Goal: Task Accomplishment & Management: Use online tool/utility

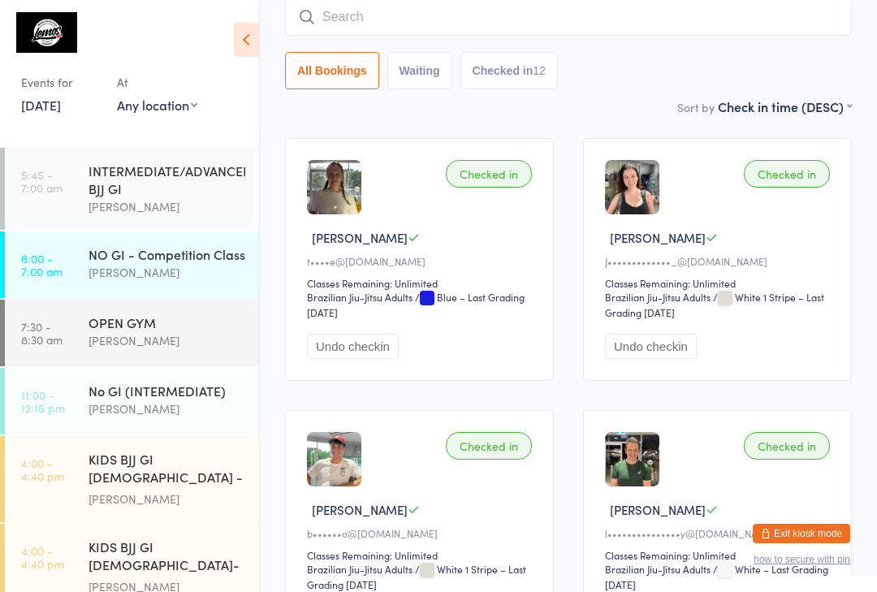
scroll to position [344, 0]
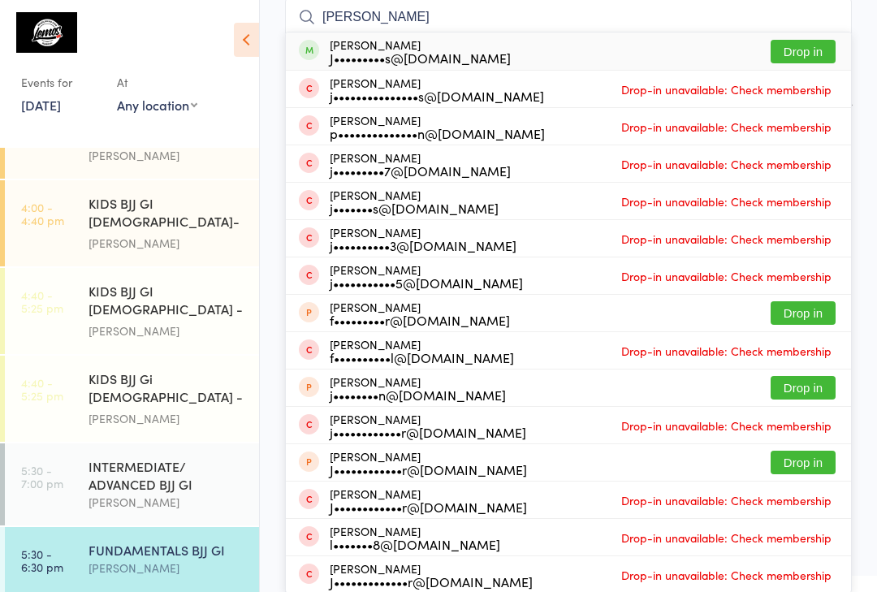
type input "[PERSON_NAME]"
click at [366, 52] on div "J•••••••••s@[DOMAIN_NAME]" at bounding box center [420, 57] width 181 height 13
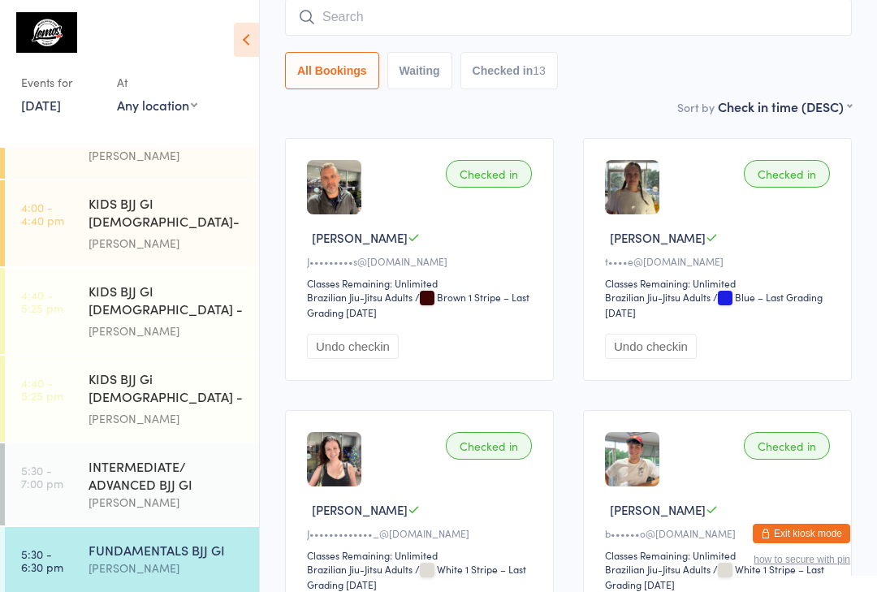
click at [363, 27] on input "search" at bounding box center [568, 16] width 567 height 37
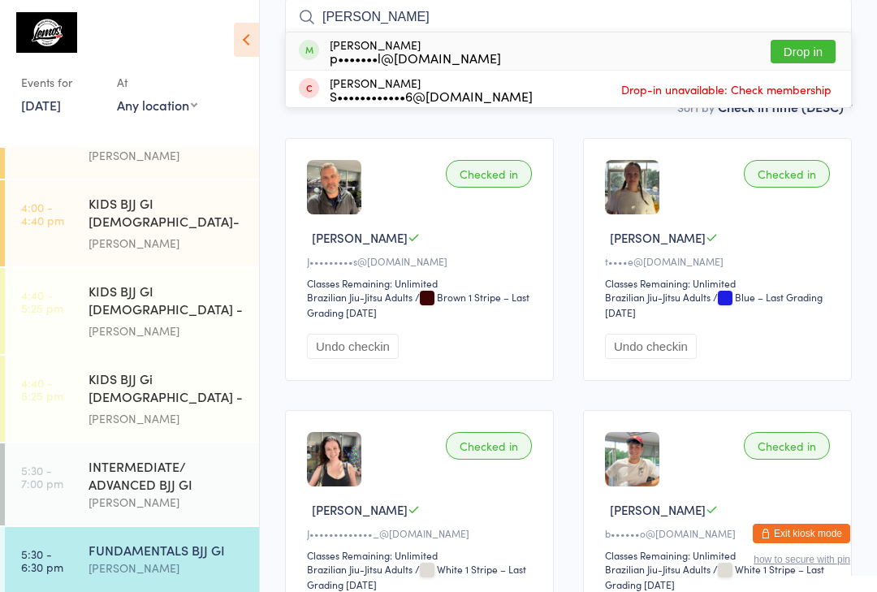
type input "[PERSON_NAME]"
click at [804, 44] on button "Drop in" at bounding box center [803, 52] width 65 height 24
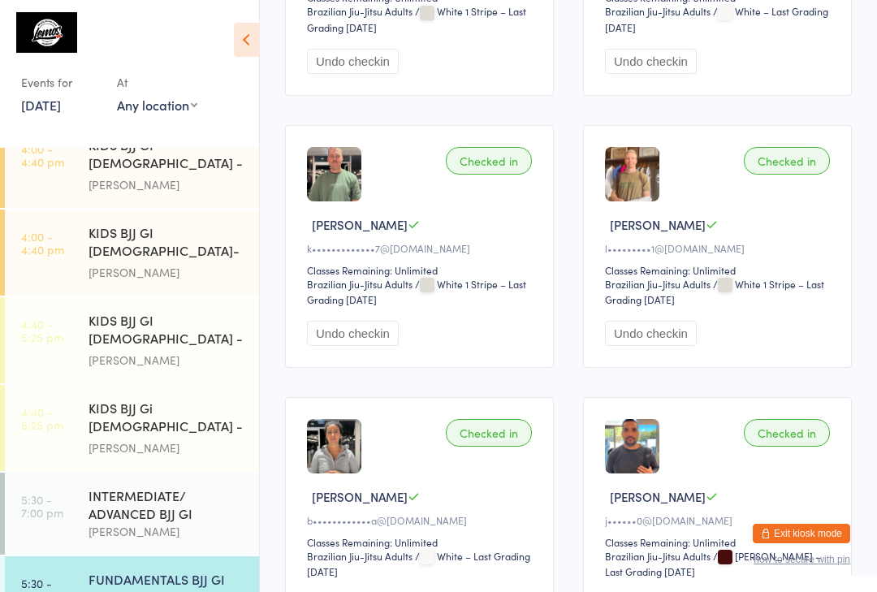
scroll to position [976, 0]
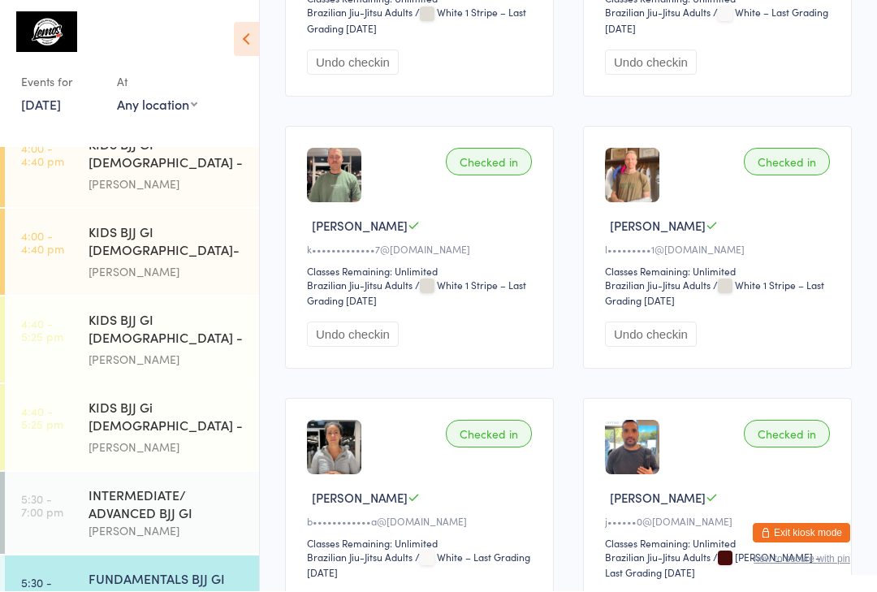
click at [94, 439] on div "[PERSON_NAME]" at bounding box center [167, 448] width 157 height 19
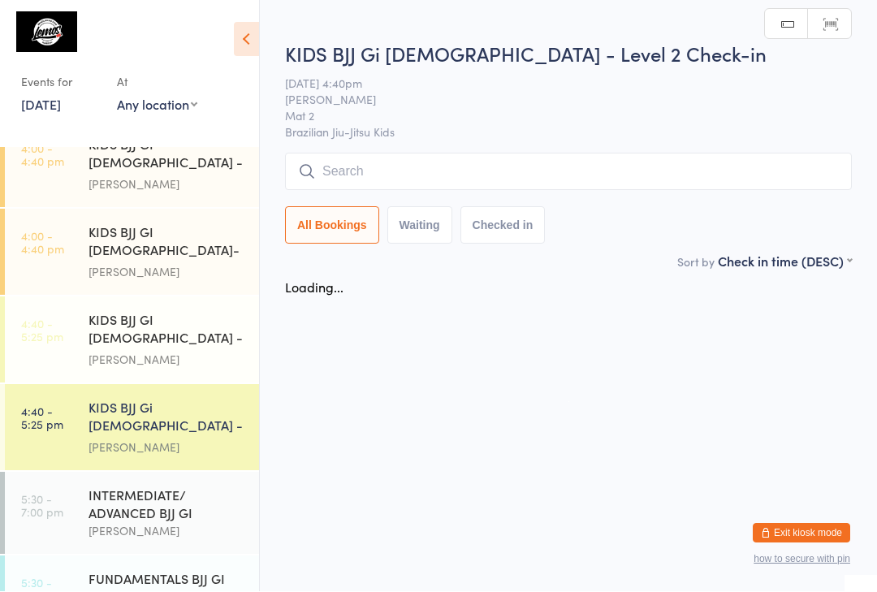
click at [71, 253] on link "4:00 - 4:40 pm KIDS BJJ GI [DEMOGRAPHIC_DATA]- Level 2 [PERSON_NAME]" at bounding box center [132, 253] width 254 height 86
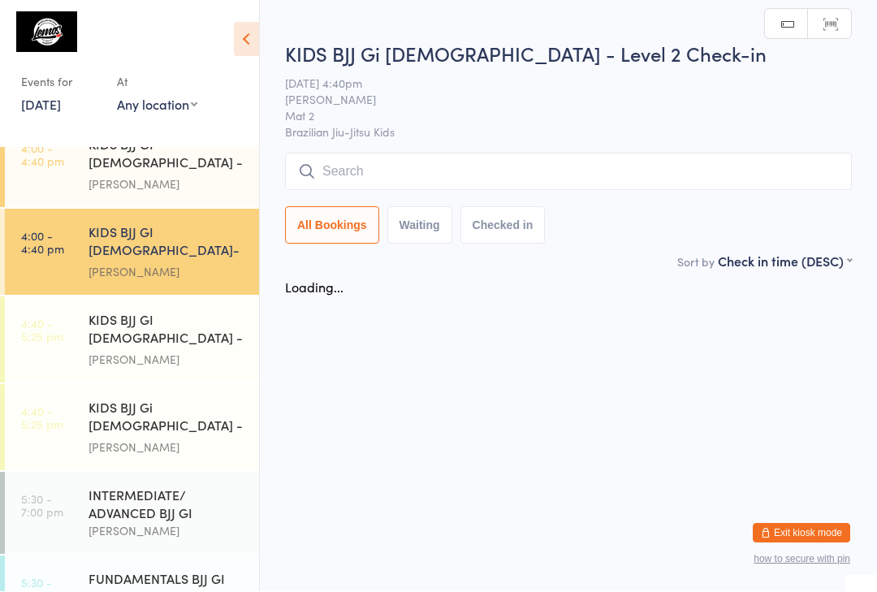
scroll to position [1, 0]
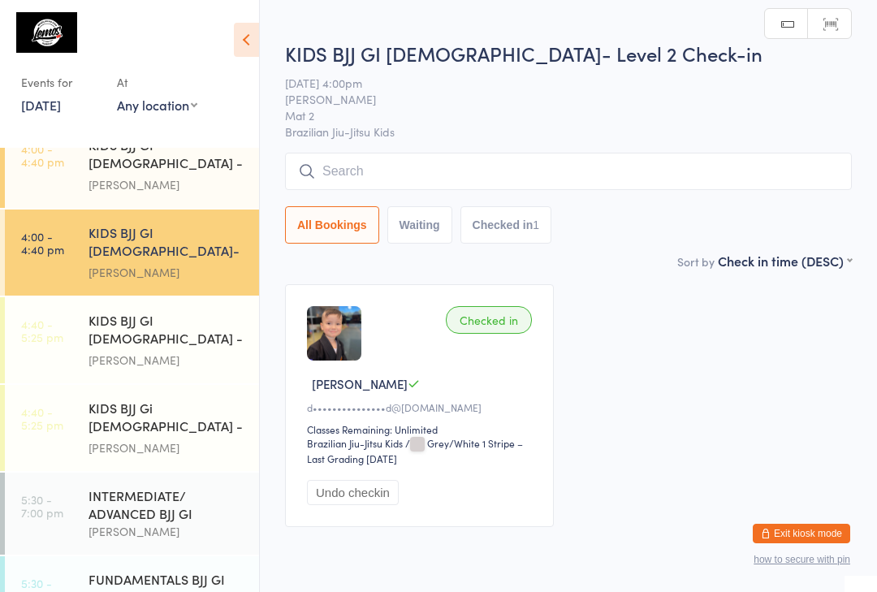
click at [463, 186] on input "search" at bounding box center [568, 171] width 567 height 37
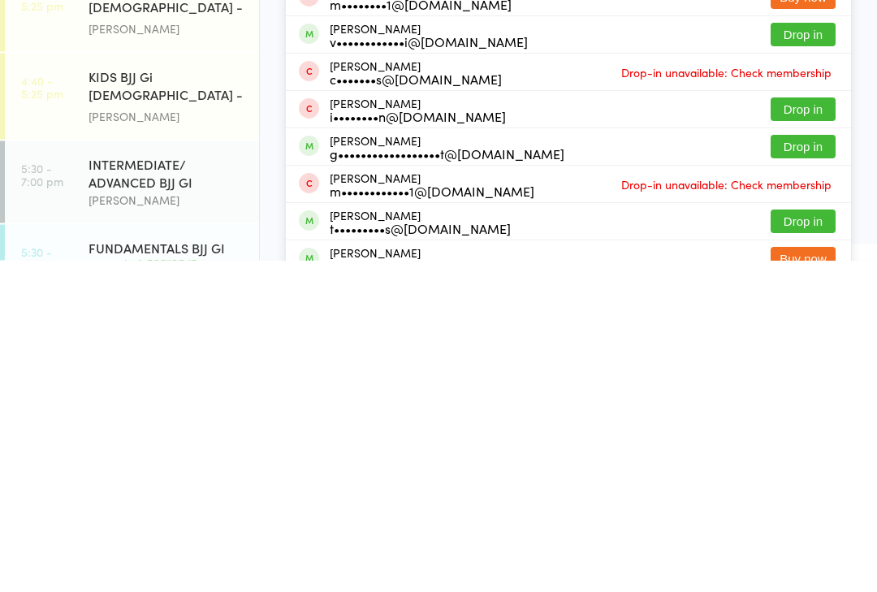
scroll to position [58, 0]
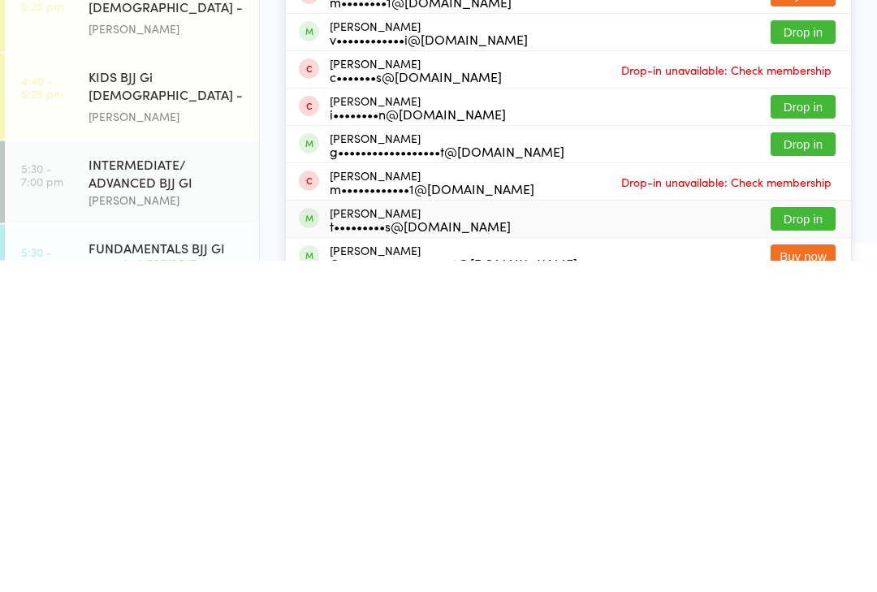
type input "Max"
click at [526, 533] on div "Max Bullos t•••••••••s@[DOMAIN_NAME] Drop in" at bounding box center [568, 551] width 565 height 37
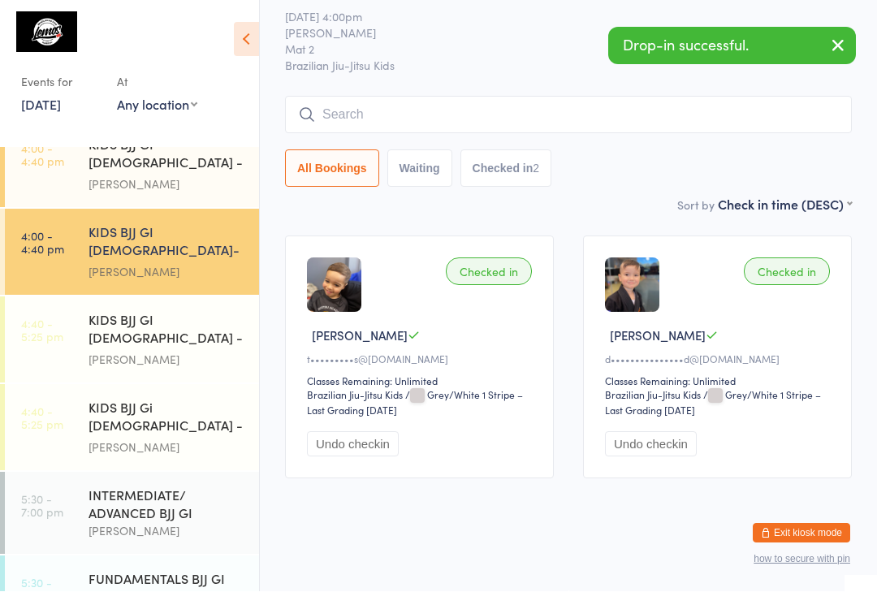
click at [671, 388] on select "Brazilian Jiu-Jitsu Kids" at bounding box center [668, 395] width 127 height 15
click at [824, 288] on div "Checked in [PERSON_NAME] C d•••••••••••••••d@[DOMAIN_NAME] Classes Remaining: U…" at bounding box center [717, 357] width 269 height 243
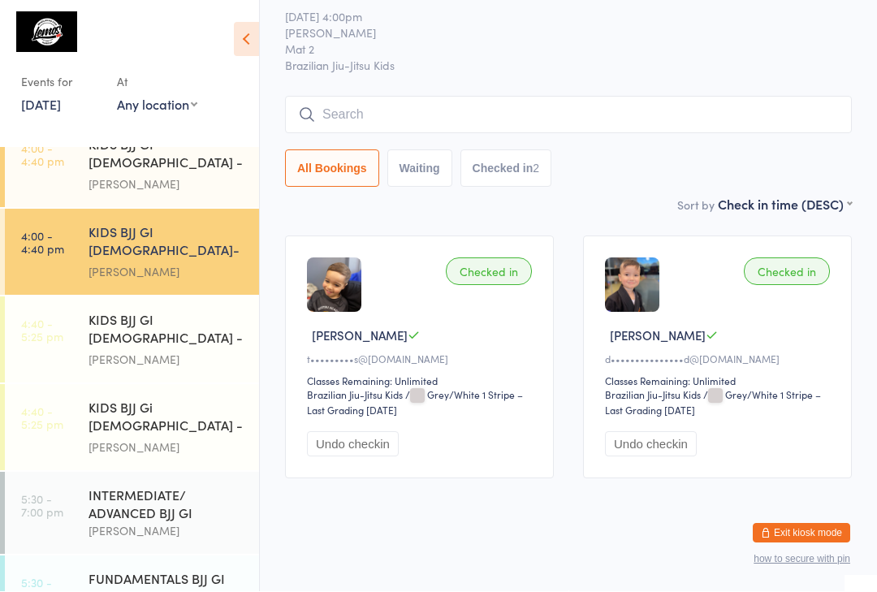
click at [705, 305] on div "Checked in [PERSON_NAME] C d•••••••••••••••d@[DOMAIN_NAME] Classes Remaining: U…" at bounding box center [717, 357] width 269 height 243
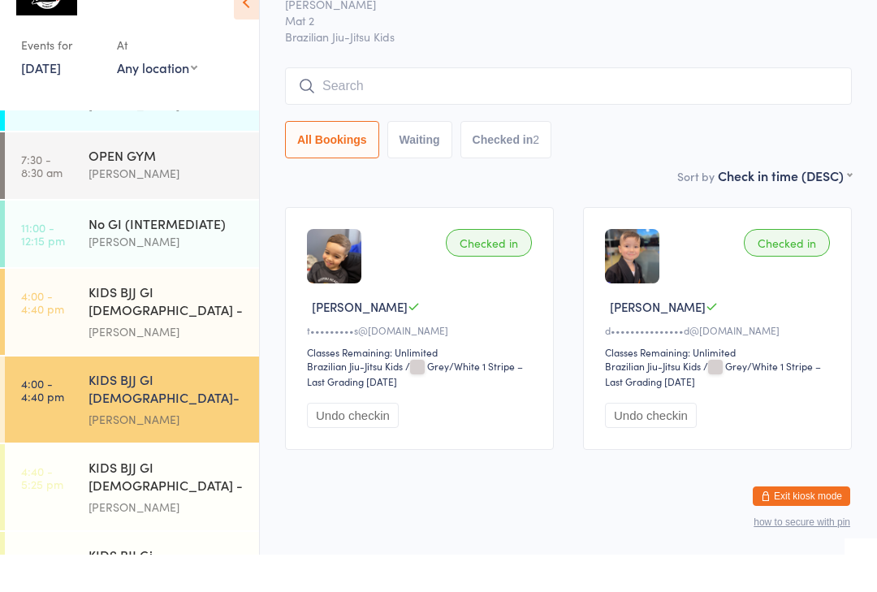
scroll to position [0, 0]
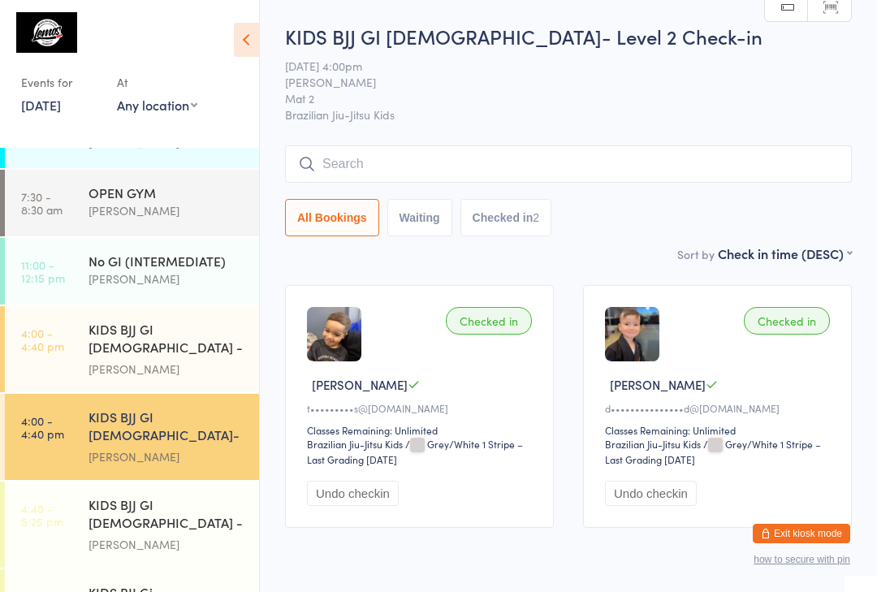
click at [72, 422] on link "4:00 - 4:40 pm KIDS BJJ GI [DEMOGRAPHIC_DATA]- Level 2 [PERSON_NAME]" at bounding box center [132, 437] width 254 height 86
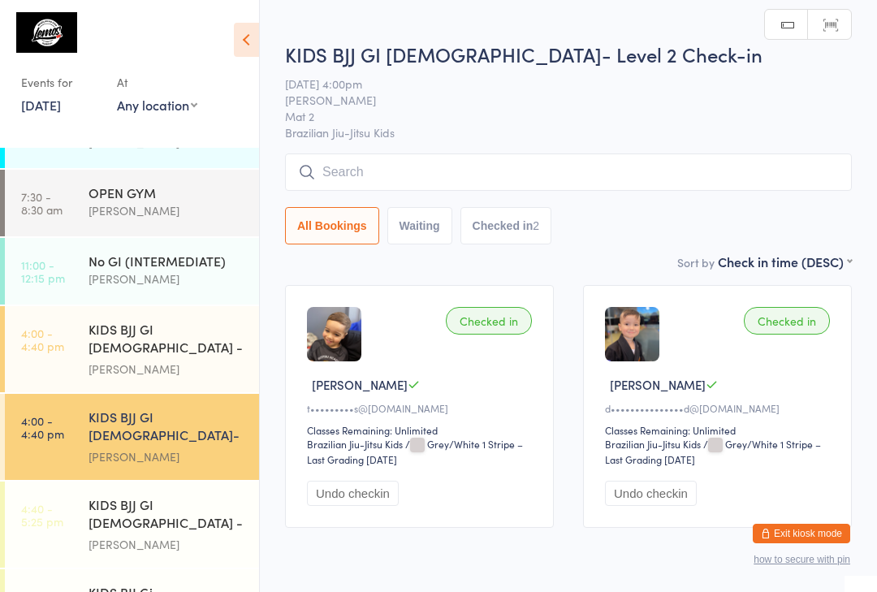
click at [331, 165] on input "search" at bounding box center [568, 172] width 567 height 37
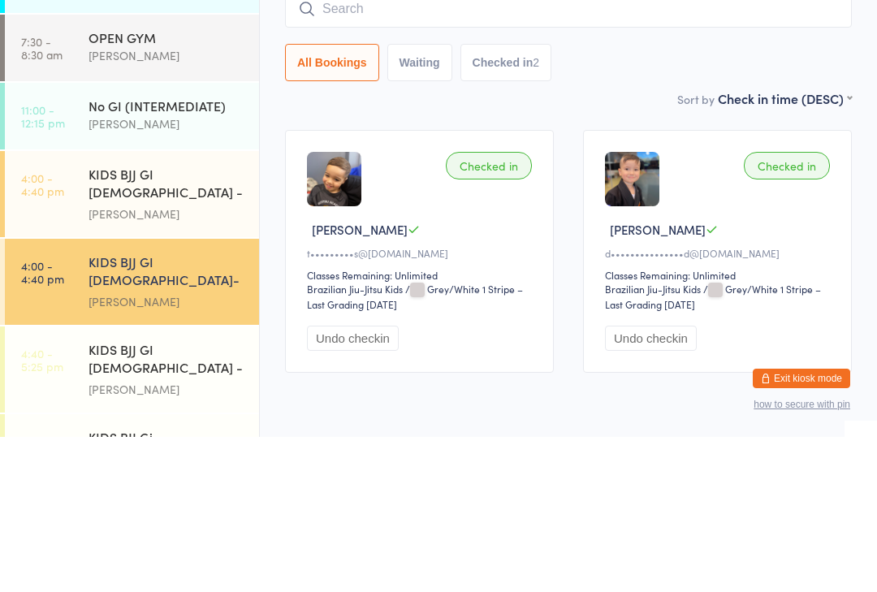
type input "L"
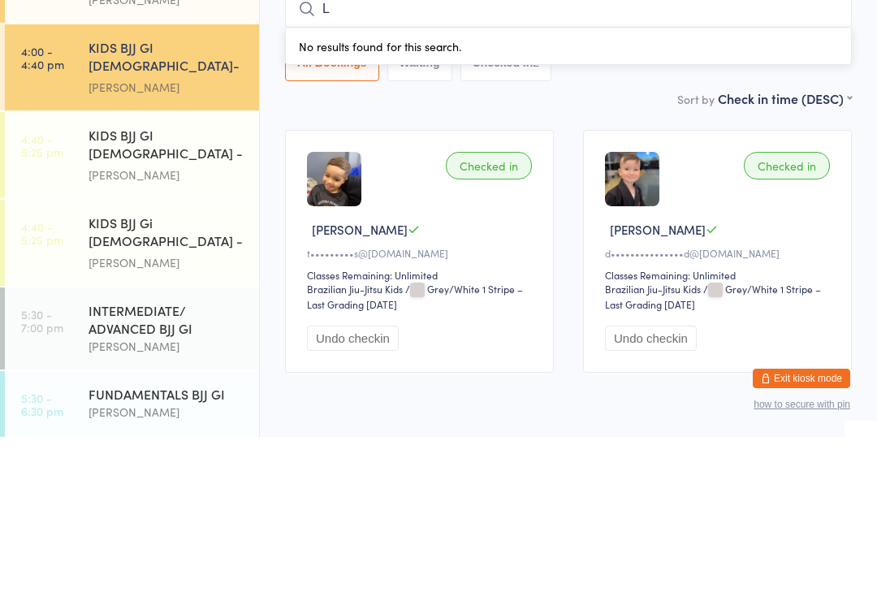
scroll to position [344, 0]
click at [172, 457] on div "INTERMEDIATE/ ADVANCED BJJ GI" at bounding box center [167, 475] width 157 height 36
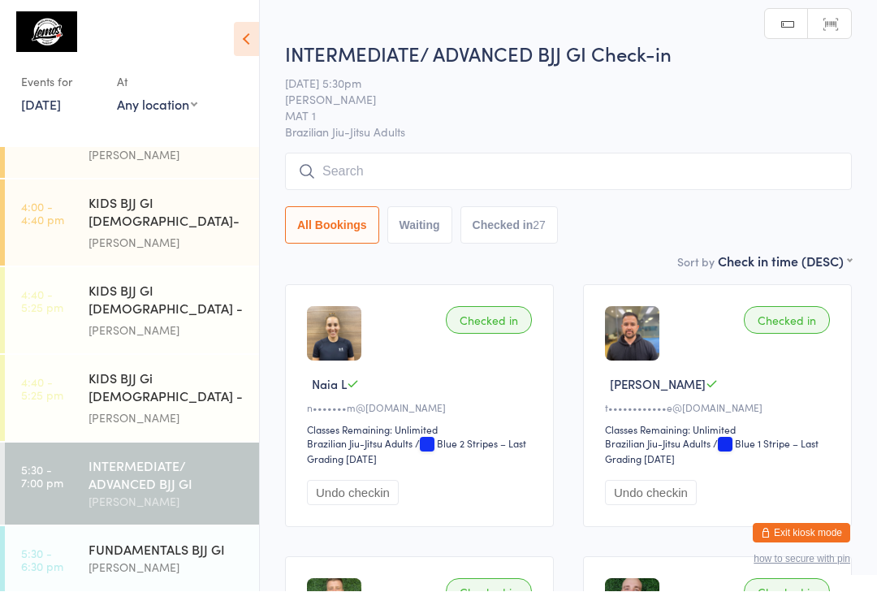
scroll to position [1, 0]
click at [438, 142] on div "INTERMEDIATE/ ADVANCED BJJ GI Check-in [DATE] 5:30pm [PERSON_NAME] MAT 1 Brazil…" at bounding box center [568, 146] width 567 height 212
click at [471, 142] on div "INTERMEDIATE/ ADVANCED BJJ GI Check-in [DATE] 5:30pm [PERSON_NAME] MAT 1 Brazil…" at bounding box center [568, 146] width 567 height 212
click at [444, 172] on input "search" at bounding box center [568, 171] width 567 height 37
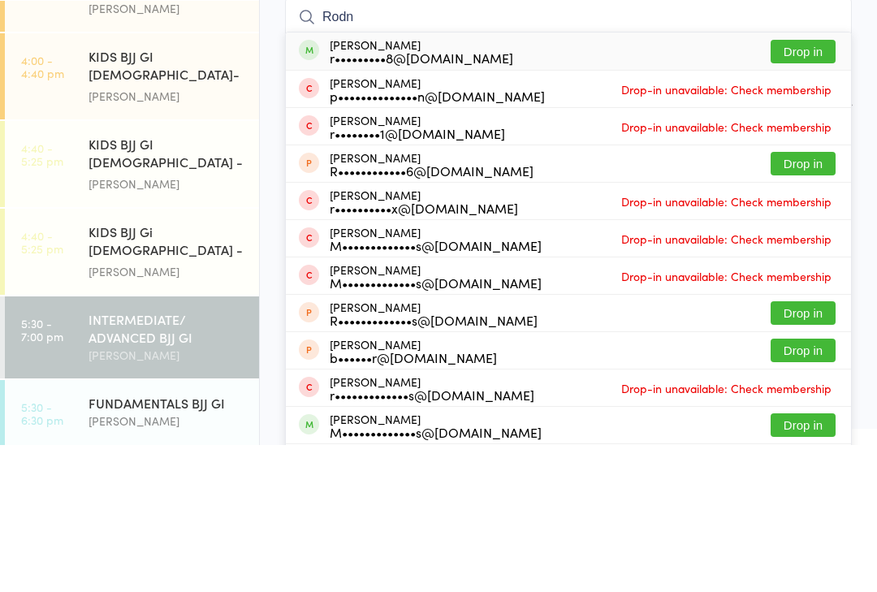
click at [825, 145] on input "Rodn" at bounding box center [568, 163] width 567 height 37
type input "Rodn"
click at [816, 187] on button "Drop in" at bounding box center [803, 199] width 65 height 24
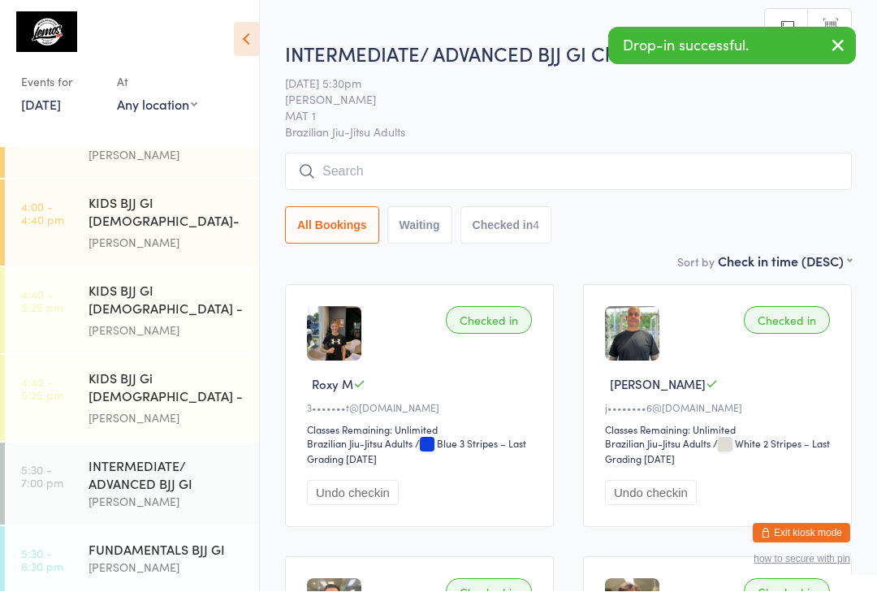
scroll to position [1, 0]
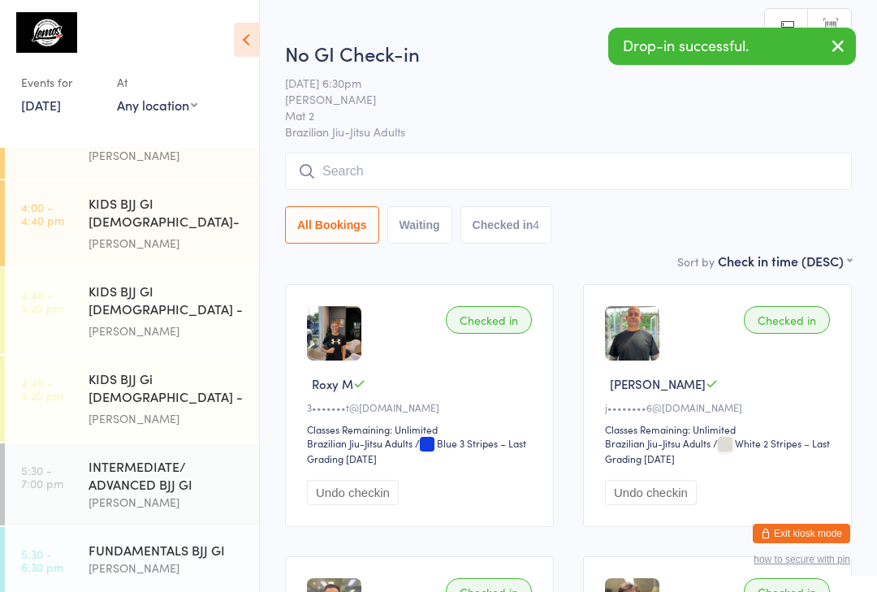
click at [468, 175] on input "search" at bounding box center [568, 171] width 567 height 37
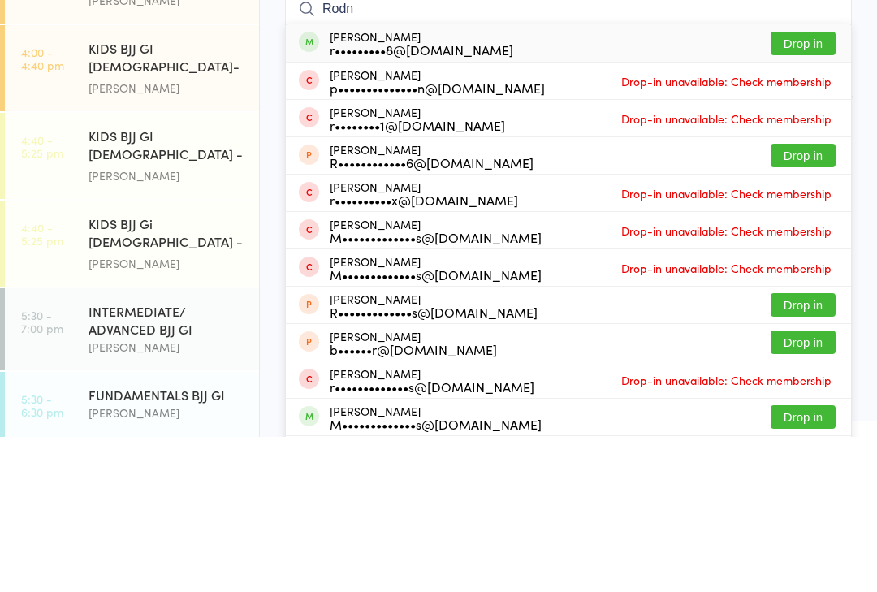
type input "Rodn"
click at [819, 180] on div "[PERSON_NAME] r•••••••••8@[DOMAIN_NAME] Drop in" at bounding box center [568, 198] width 565 height 37
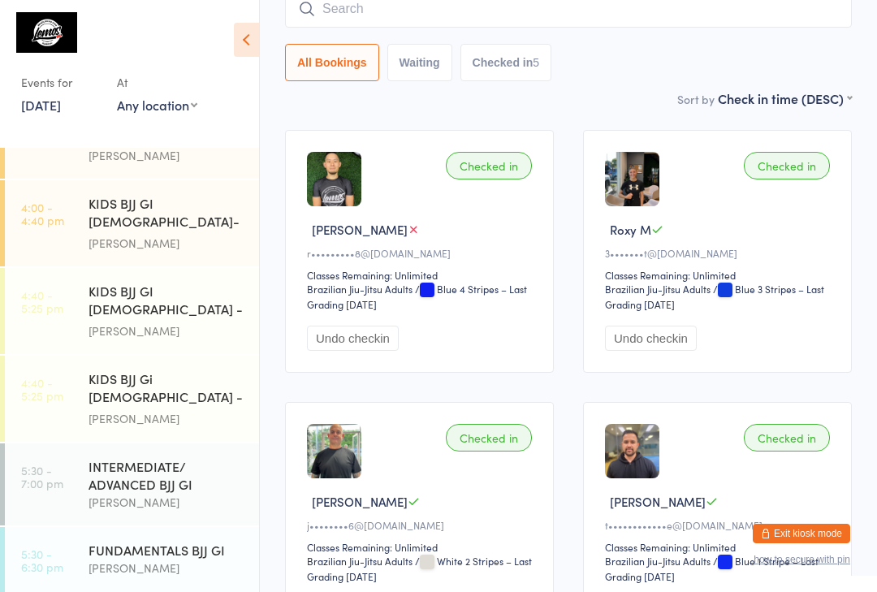
click at [510, 13] on input "search" at bounding box center [568, 8] width 567 height 37
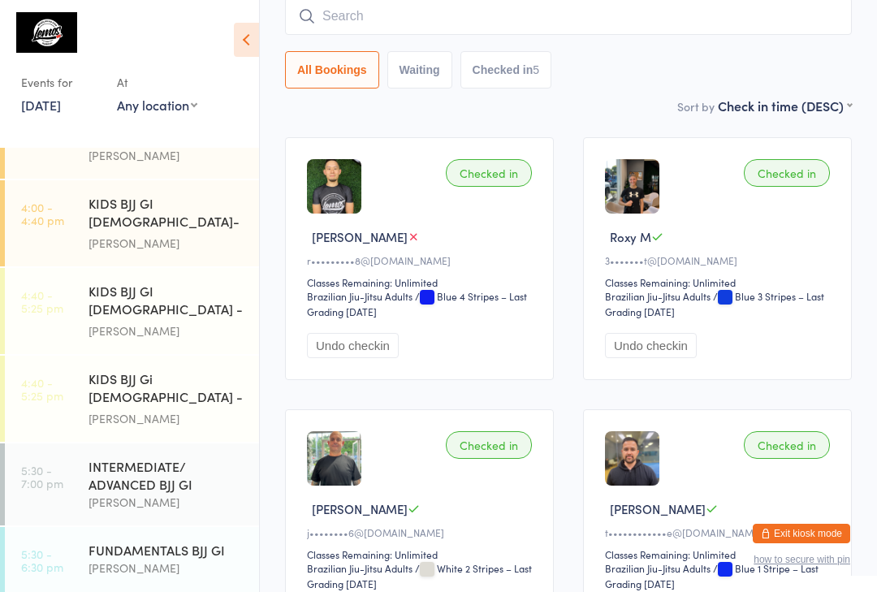
scroll to position [147, 0]
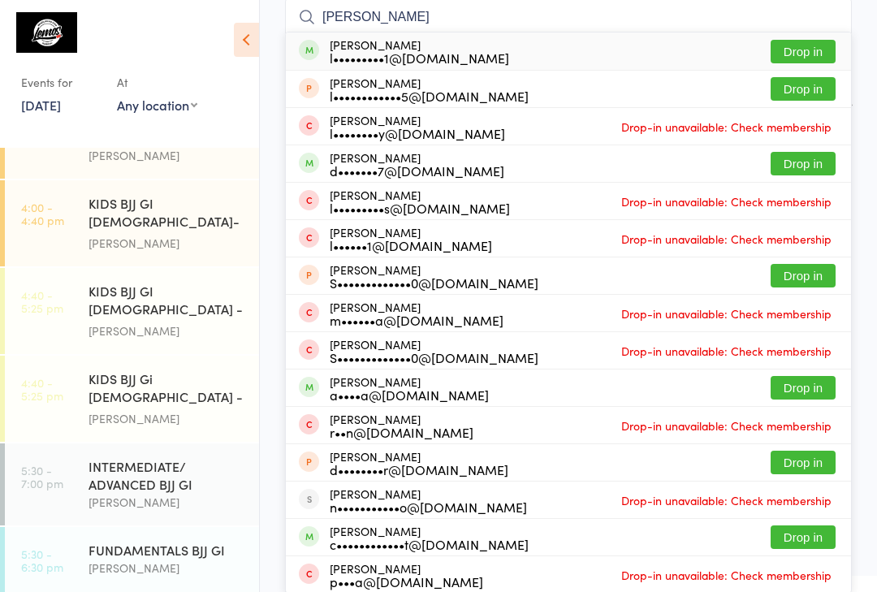
type input "[PERSON_NAME]"
click at [810, 42] on button "Drop in" at bounding box center [803, 52] width 65 height 24
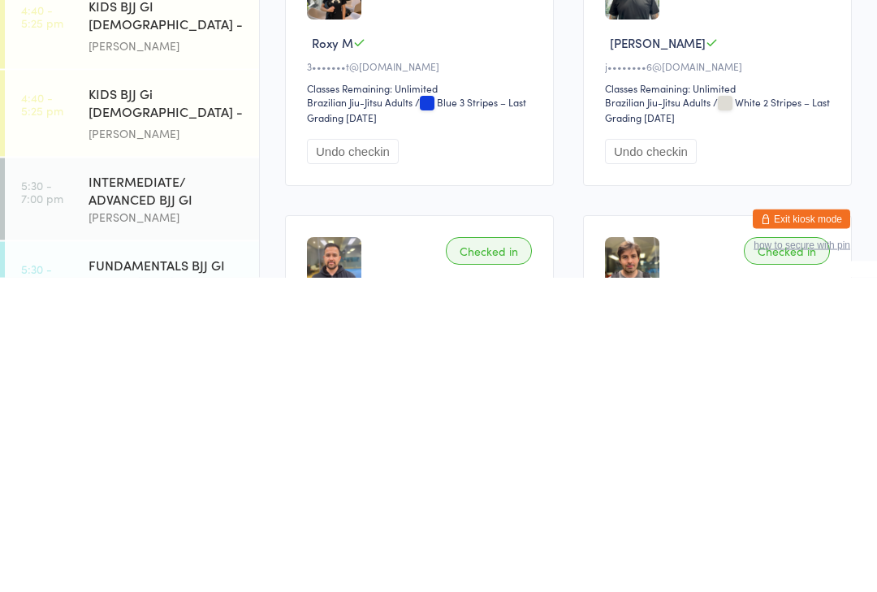
scroll to position [335, 0]
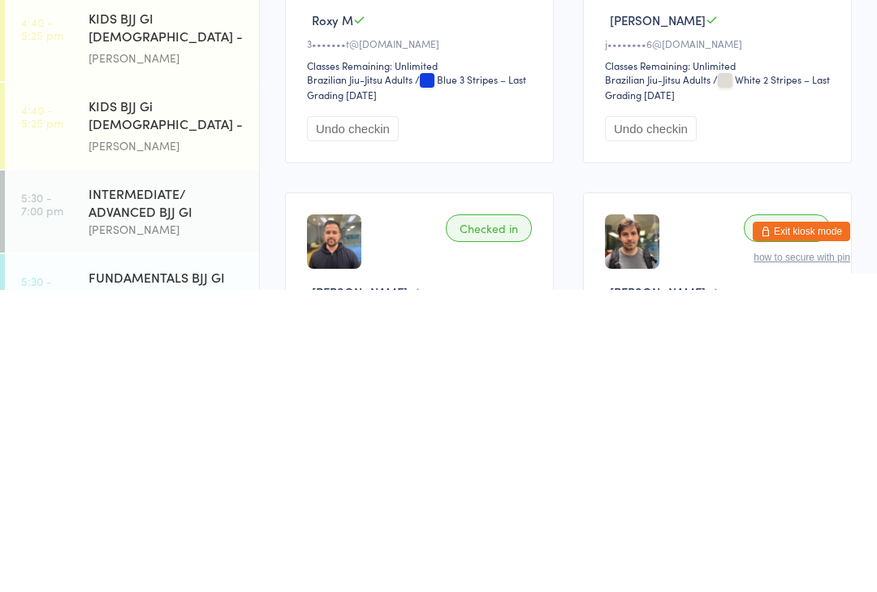
click at [101, 588] on div "[PERSON_NAME]" at bounding box center [167, 597] width 157 height 19
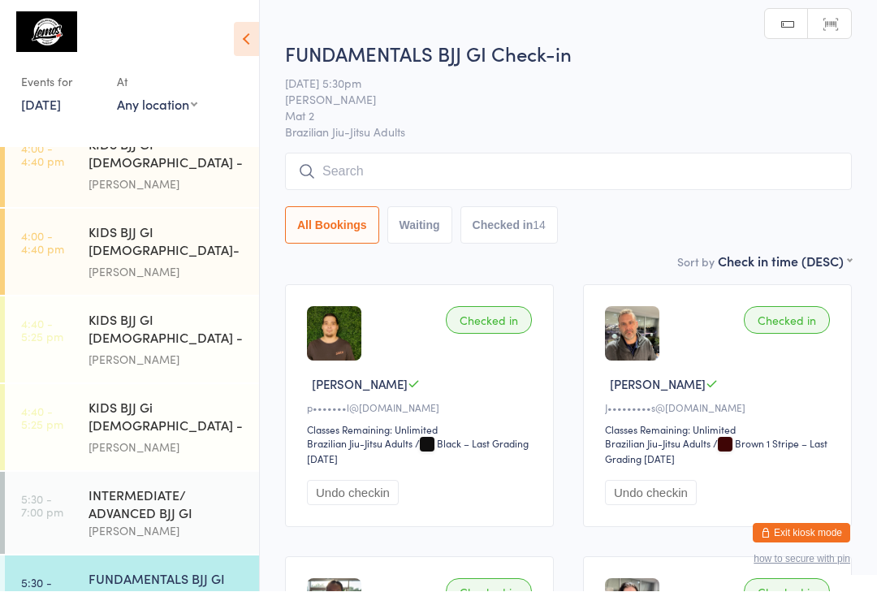
scroll to position [1, 0]
click at [202, 487] on div "INTERMEDIATE/ ADVANCED BJJ GI" at bounding box center [167, 505] width 157 height 36
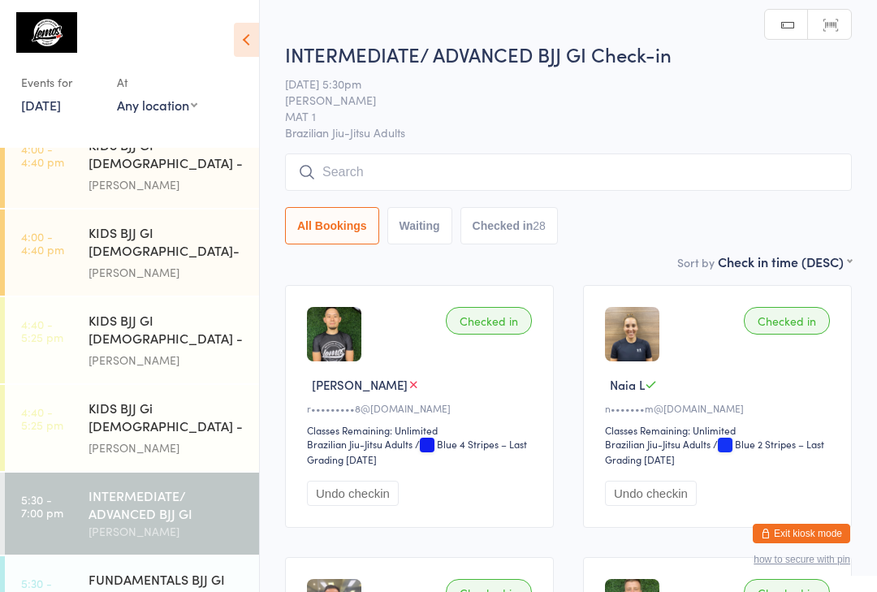
click at [454, 184] on input "search" at bounding box center [568, 172] width 567 height 37
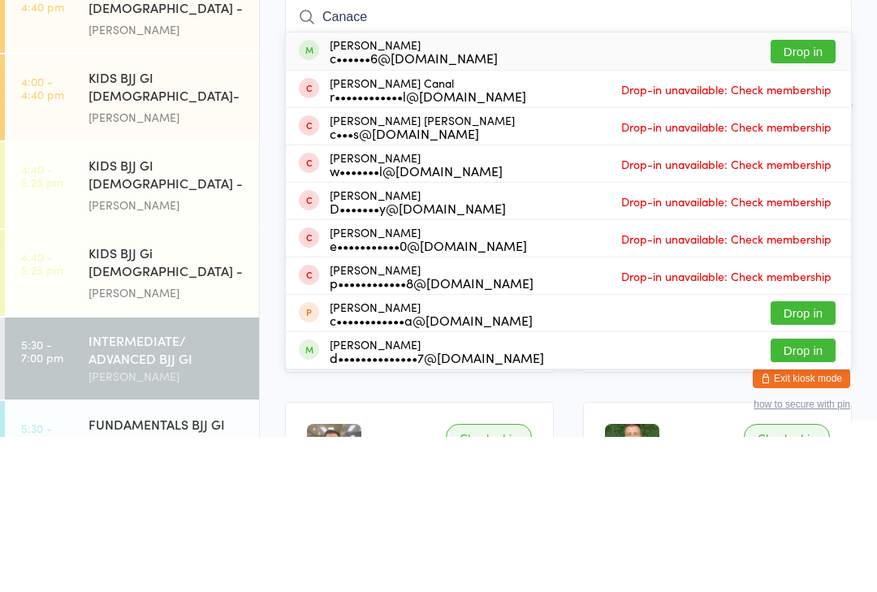
type input "Canace"
click at [829, 195] on button "Drop in" at bounding box center [803, 207] width 65 height 24
